Goal: Task Accomplishment & Management: Use online tool/utility

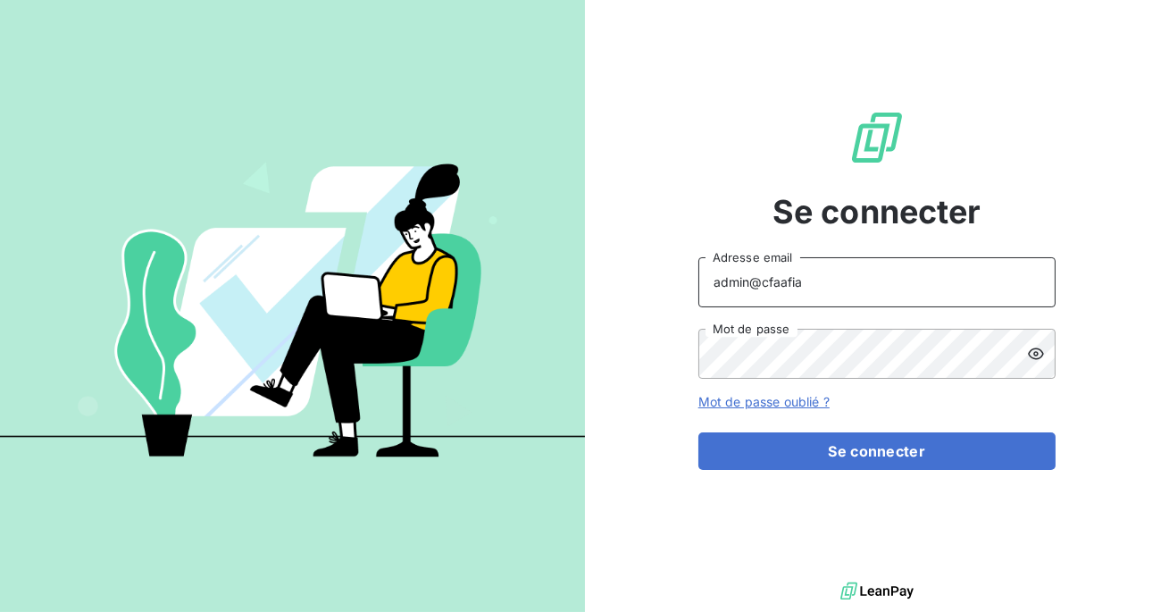
click at [824, 285] on input "admin@cfaafia" at bounding box center [876, 282] width 357 height 50
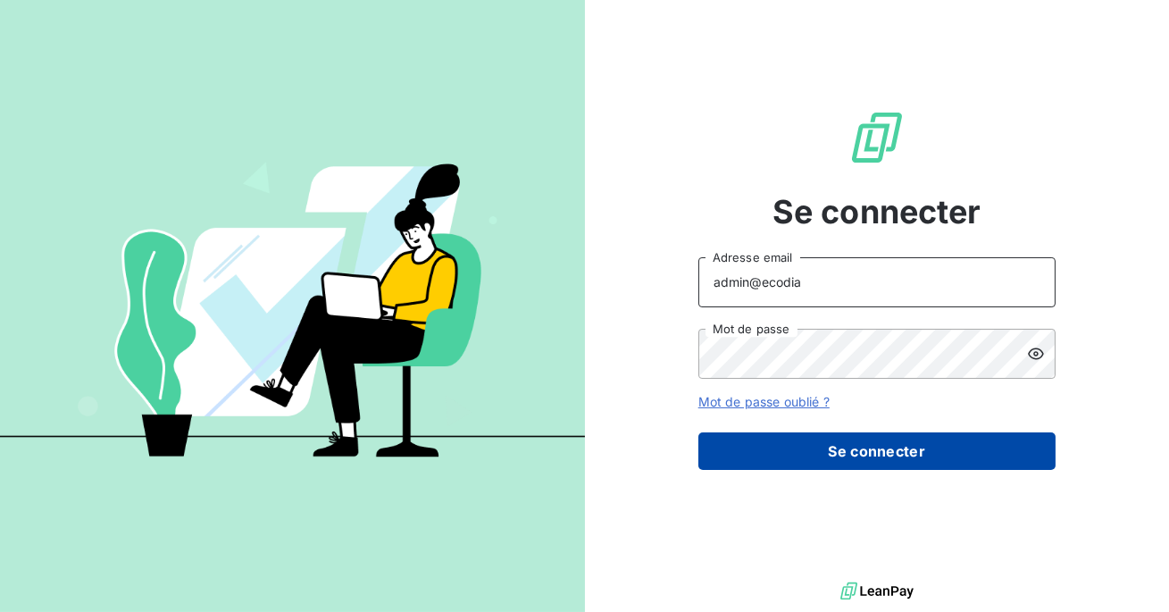
type input "admin@ecodia"
click at [813, 464] on button "Se connecter" at bounding box center [876, 451] width 357 height 38
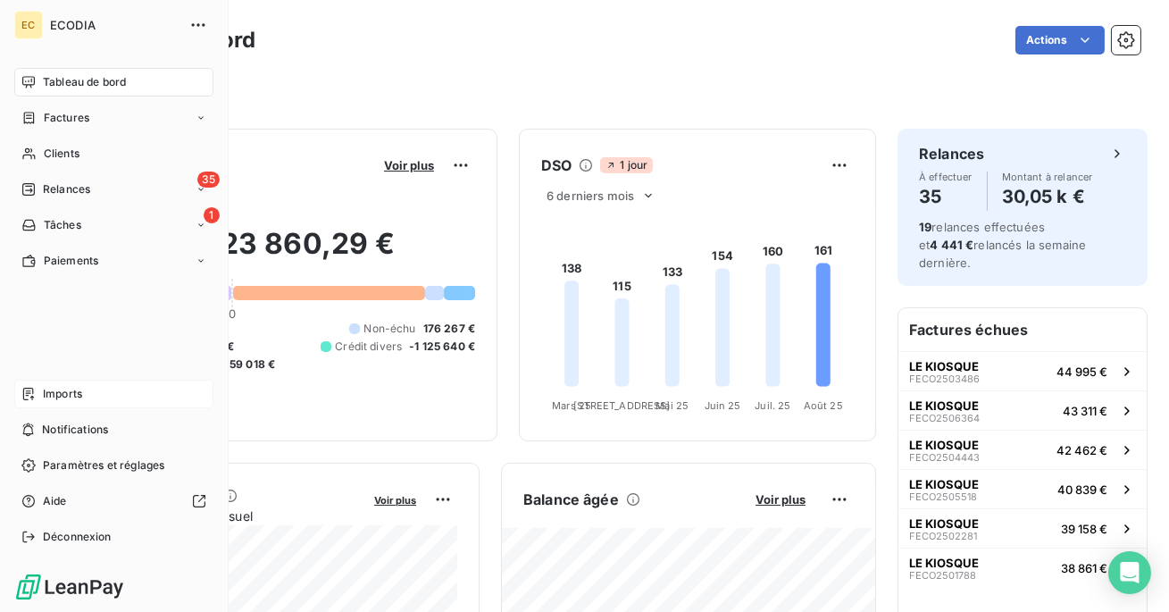
click at [58, 399] on span "Imports" at bounding box center [62, 394] width 39 height 16
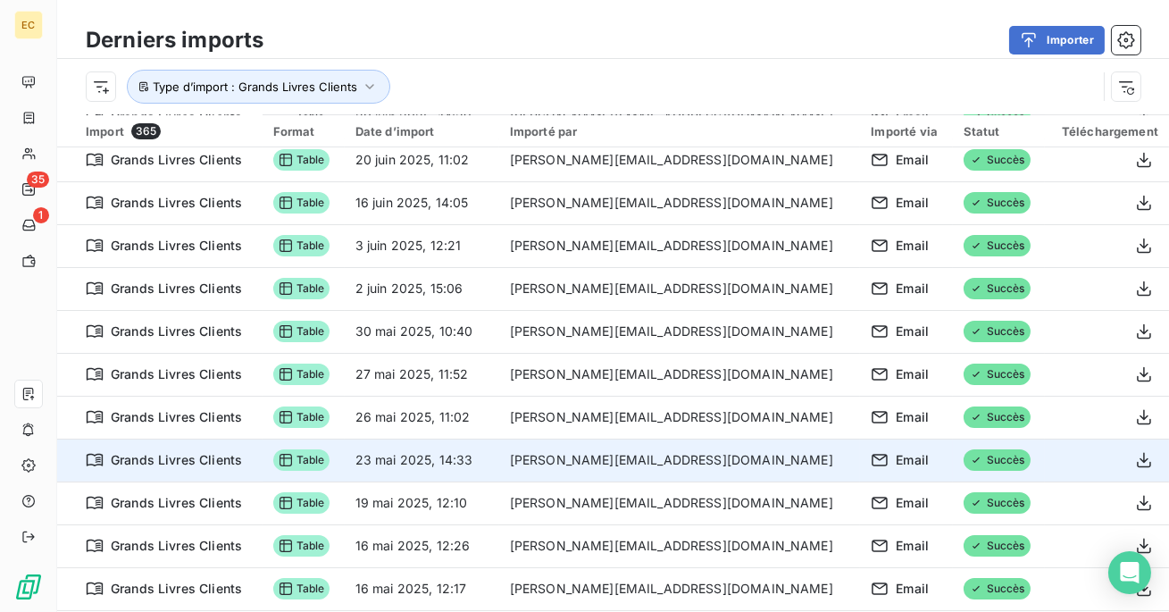
scroll to position [1147, 0]
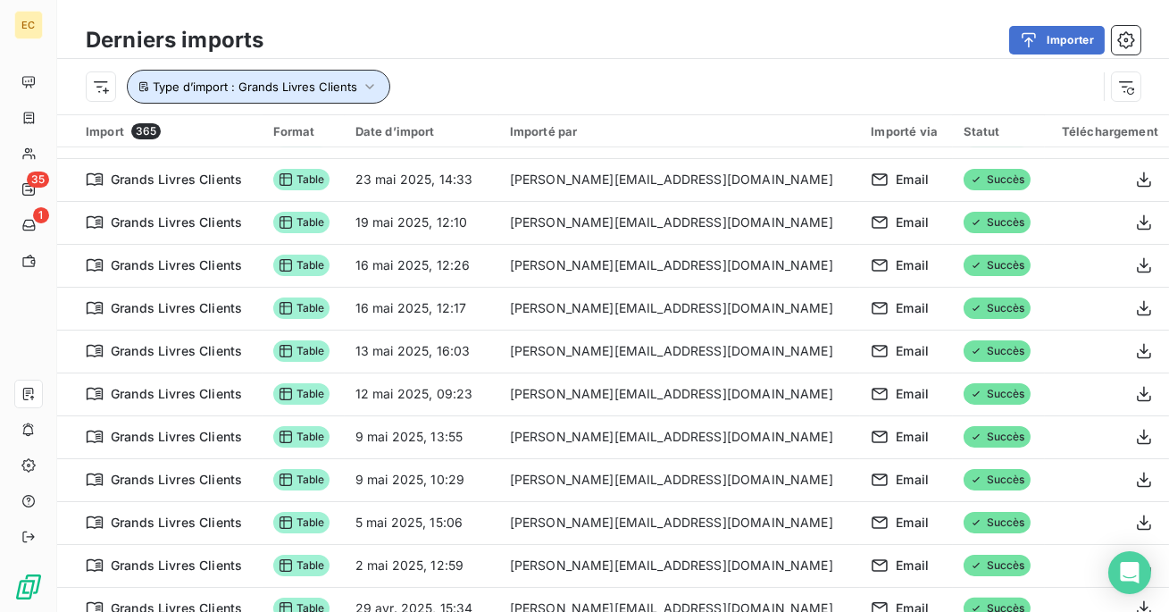
click at [364, 87] on icon "button" at bounding box center [370, 87] width 18 height 18
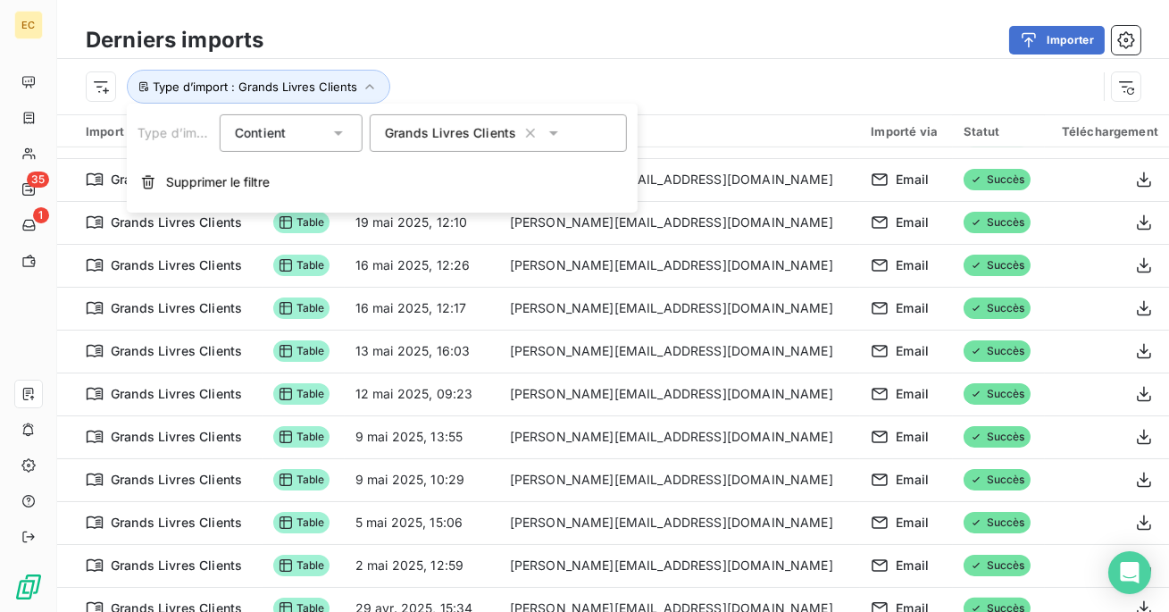
click at [446, 133] on span "Grands Livres Clients" at bounding box center [450, 133] width 131 height 18
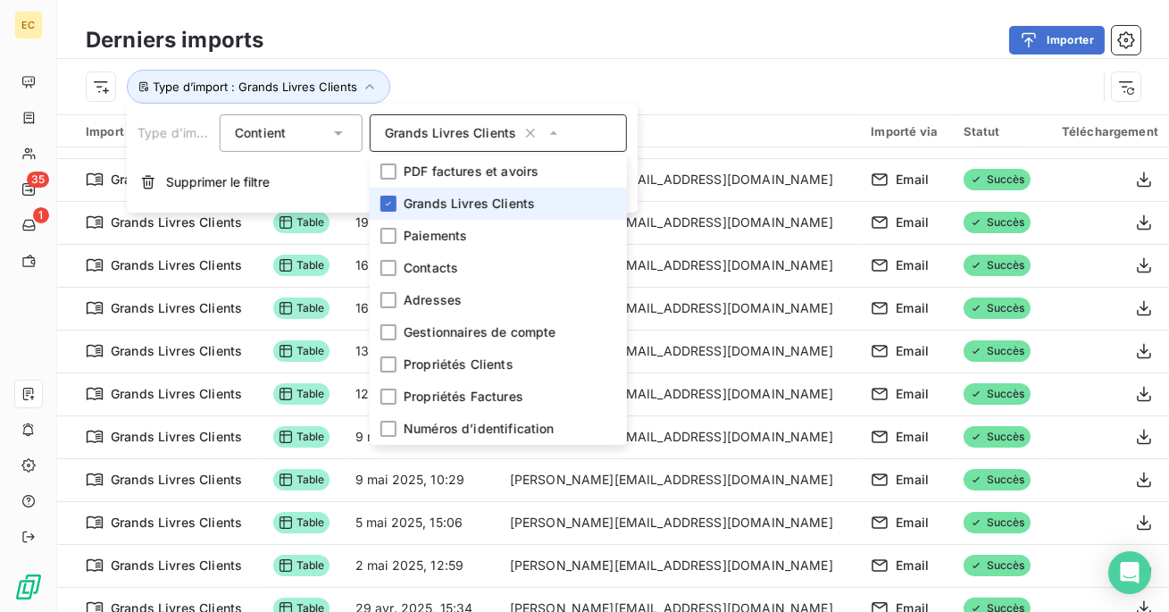
click at [379, 211] on li "Grands Livres Clients" at bounding box center [498, 204] width 257 height 32
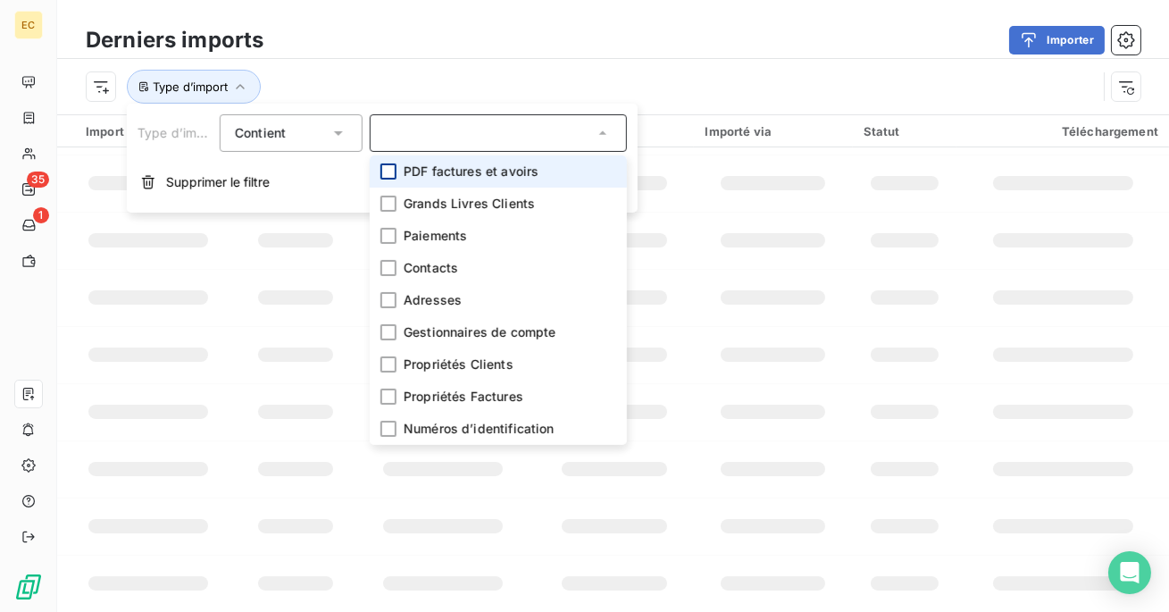
click at [391, 174] on div at bounding box center [388, 171] width 16 height 16
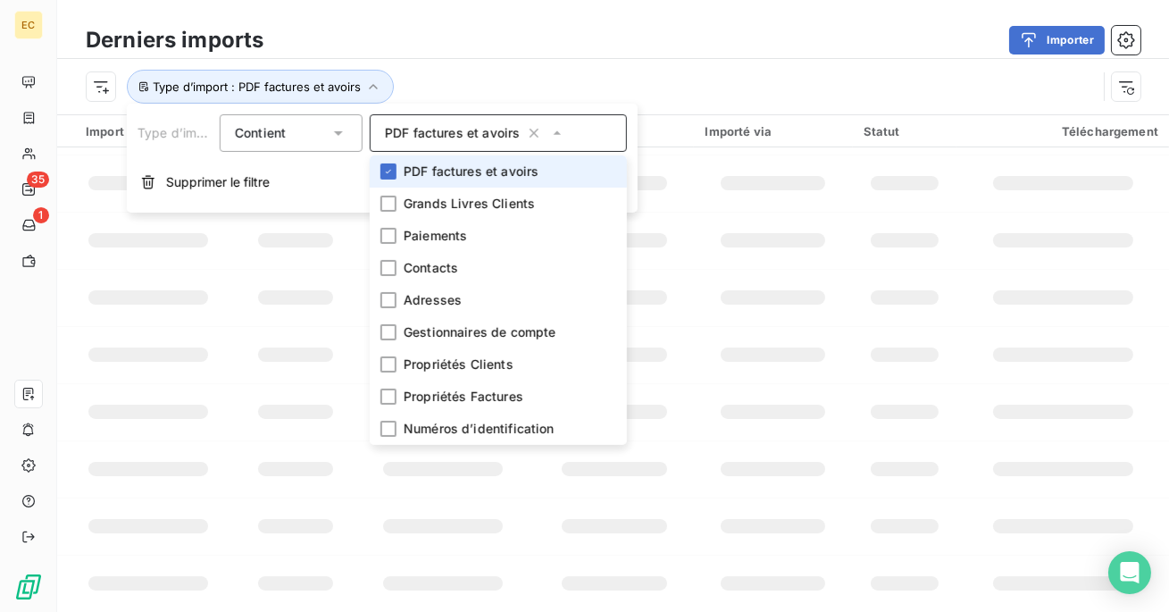
scroll to position [393, 0]
click at [437, 79] on div "Type d’import : PDF factures et avoirs" at bounding box center [591, 87] width 1011 height 34
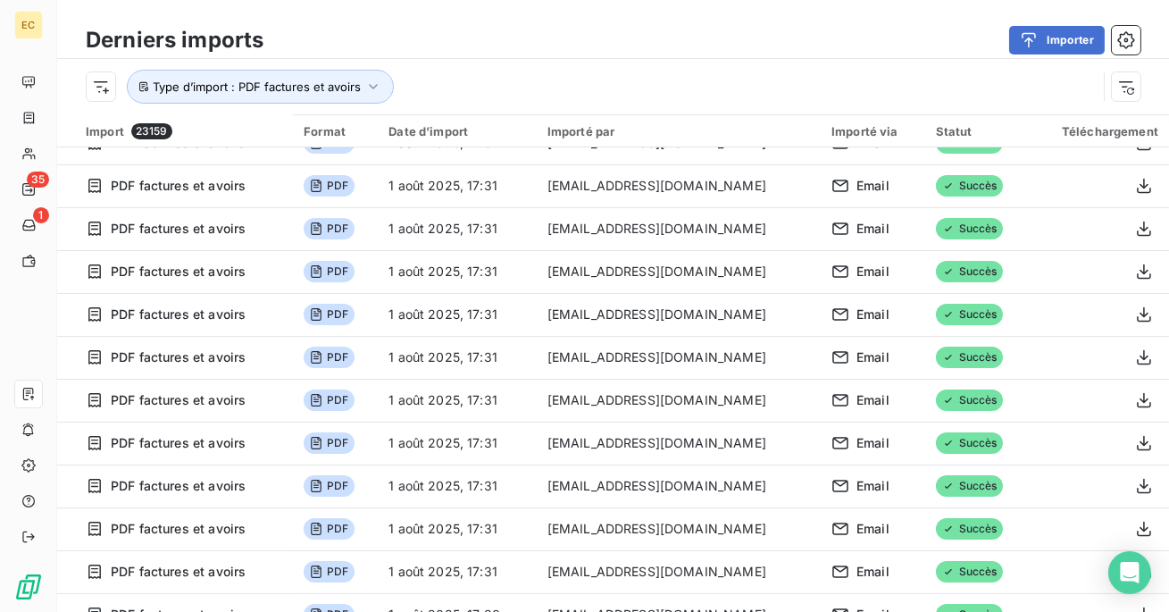
scroll to position [0, 0]
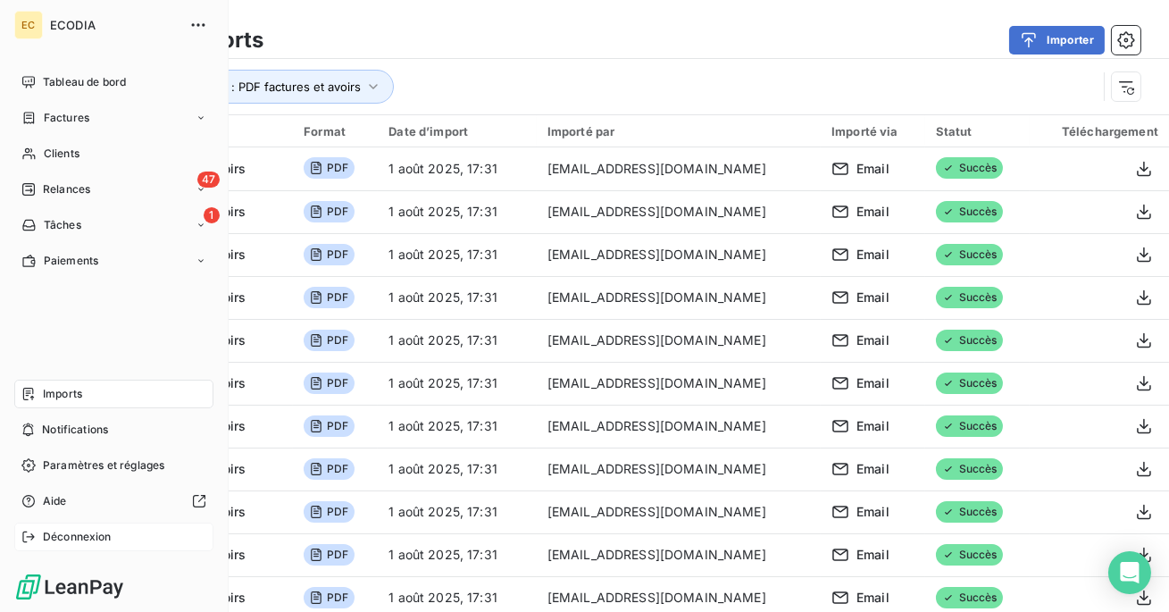
click at [33, 538] on icon at bounding box center [28, 537] width 14 height 14
